Goal: Task Accomplishment & Management: Manage account settings

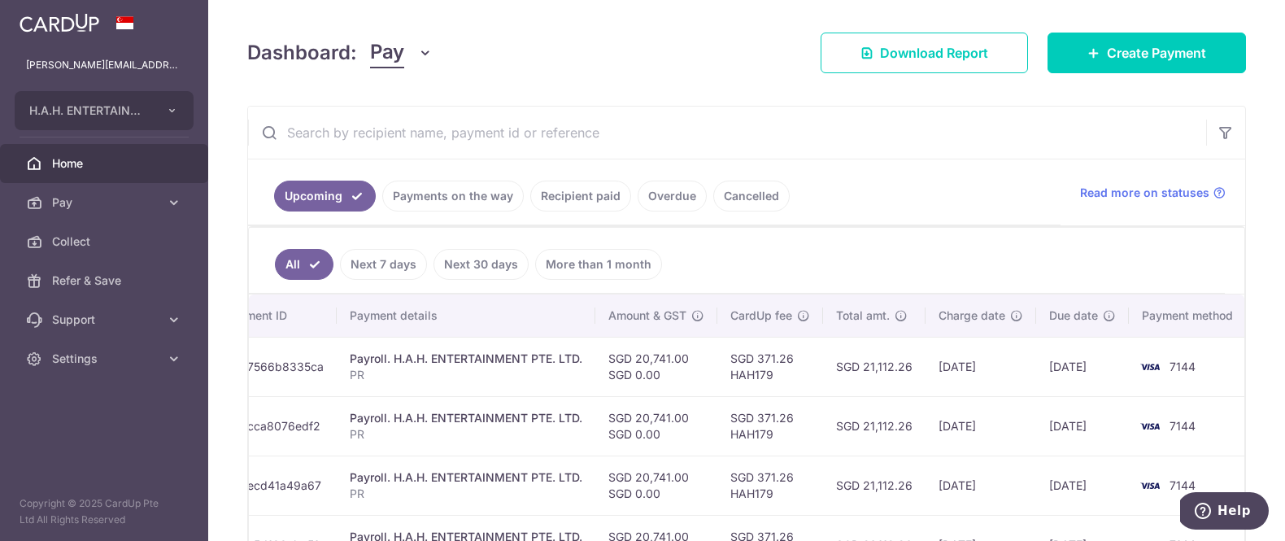
scroll to position [203, 0]
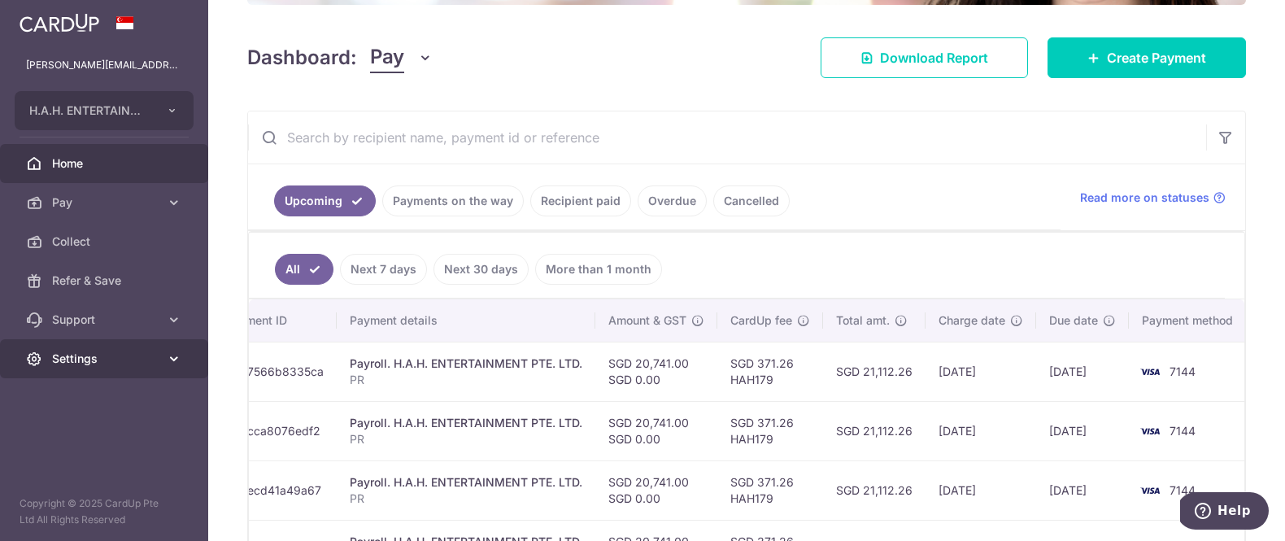
click at [89, 360] on span "Settings" at bounding box center [105, 359] width 107 height 16
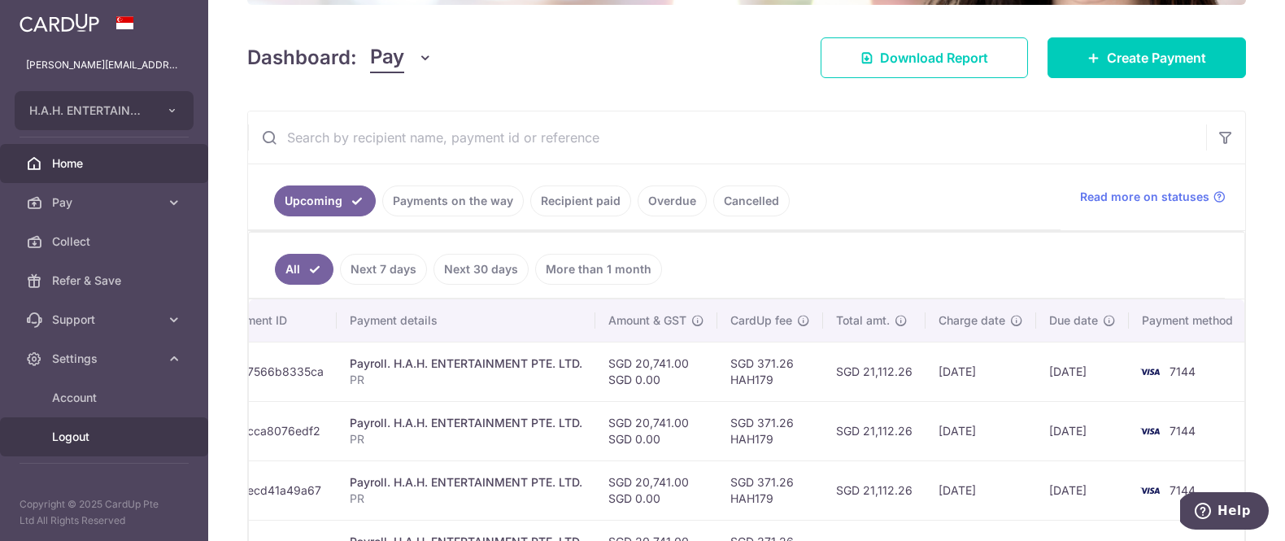
click at [81, 441] on span "Logout" at bounding box center [105, 437] width 107 height 16
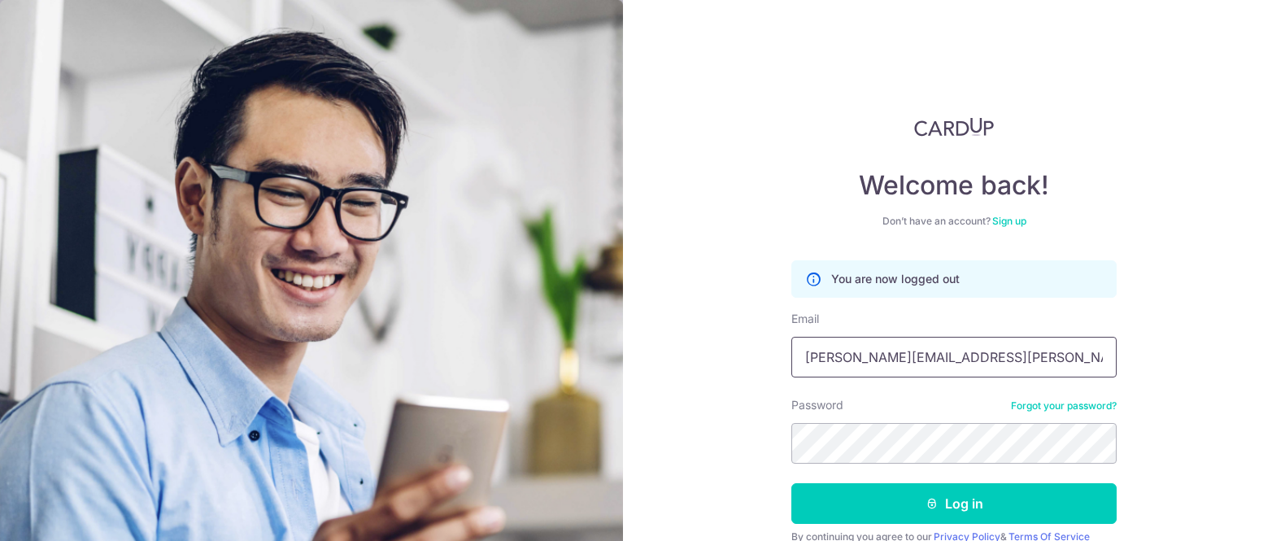
click at [1009, 358] on input "[PERSON_NAME][EMAIL_ADDRESS][PERSON_NAME][DOMAIN_NAME]" at bounding box center [954, 357] width 325 height 41
type input "[EMAIL_ADDRESS][DOMAIN_NAME]"
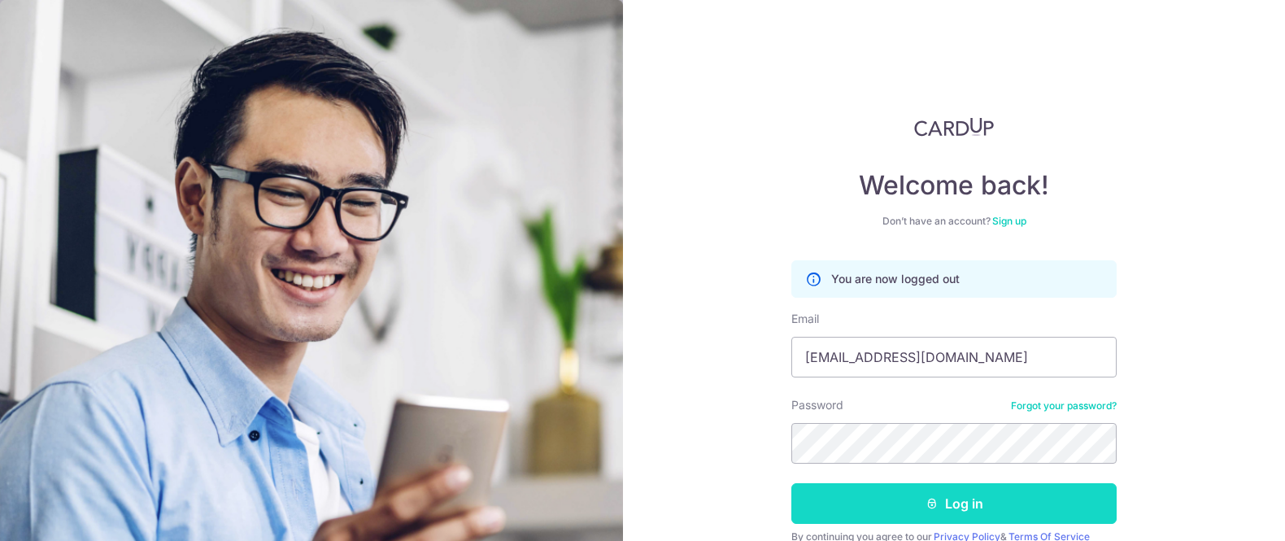
click at [1030, 497] on button "Log in" at bounding box center [954, 503] width 325 height 41
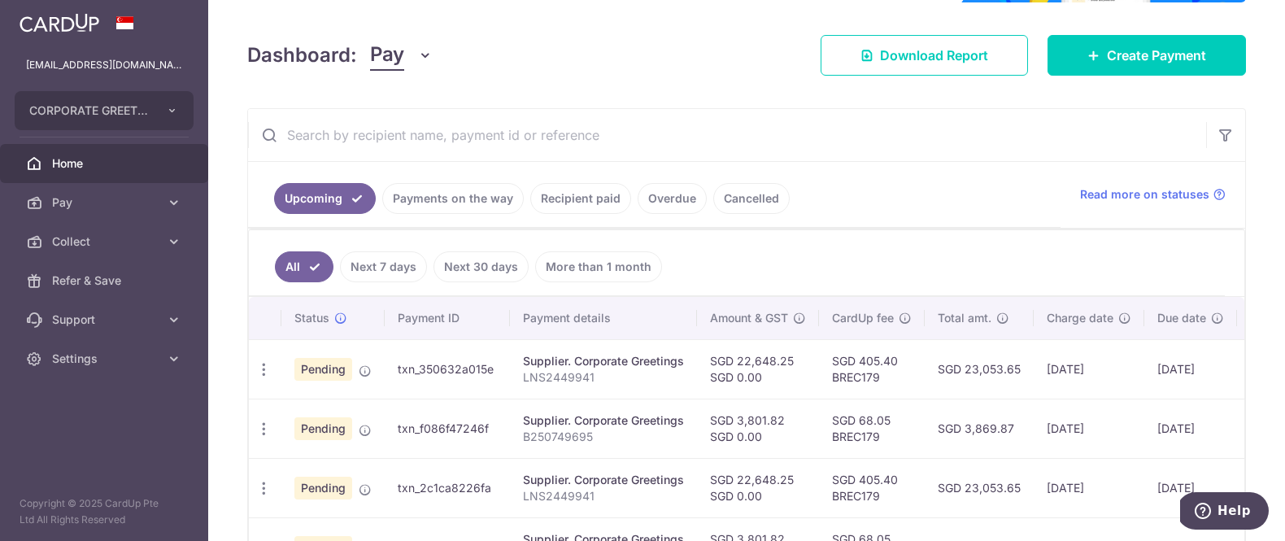
scroll to position [206, 0]
